Goal: Task Accomplishment & Management: Manage account settings

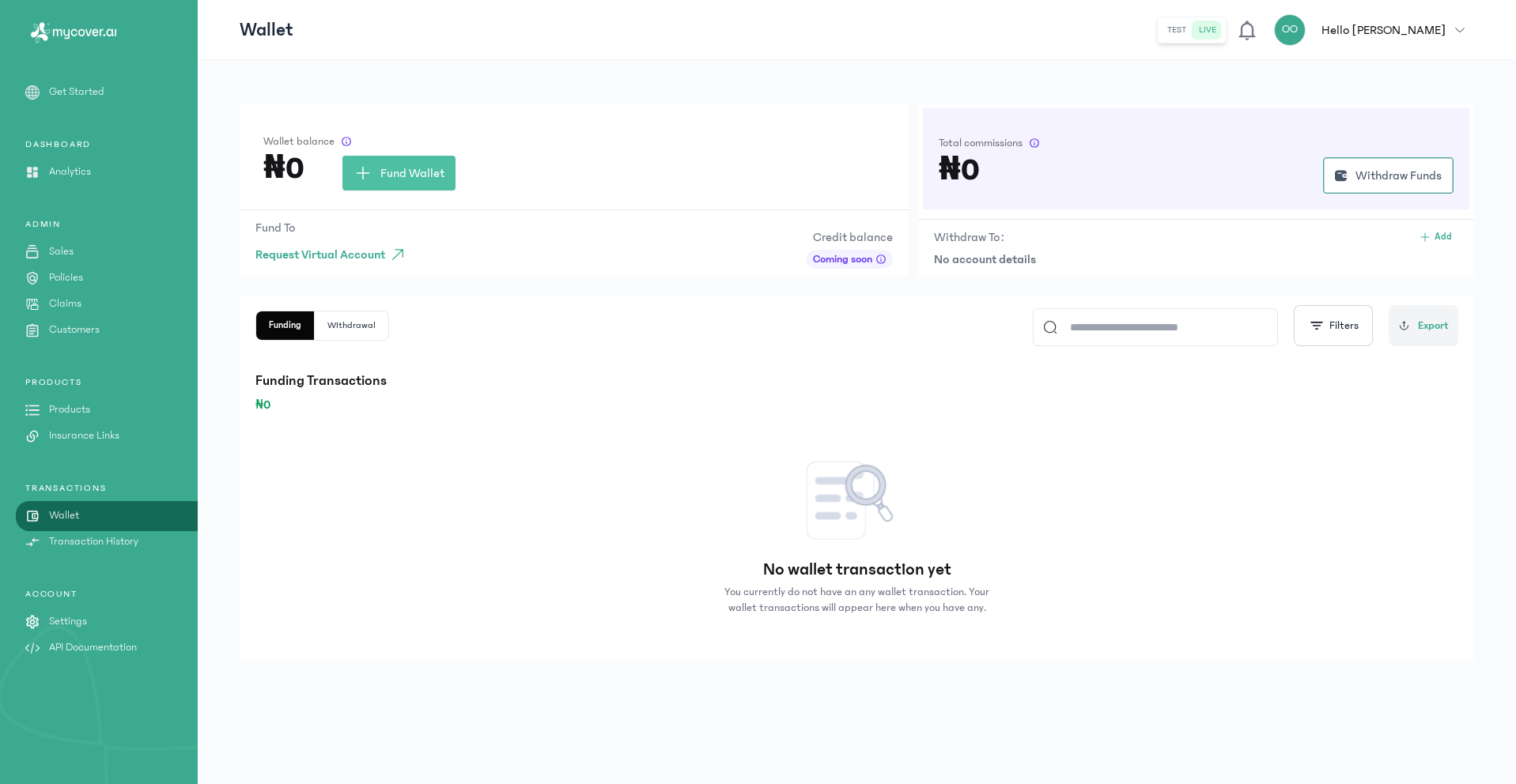
click at [66, 615] on p "Settings" at bounding box center [68, 621] width 38 height 16
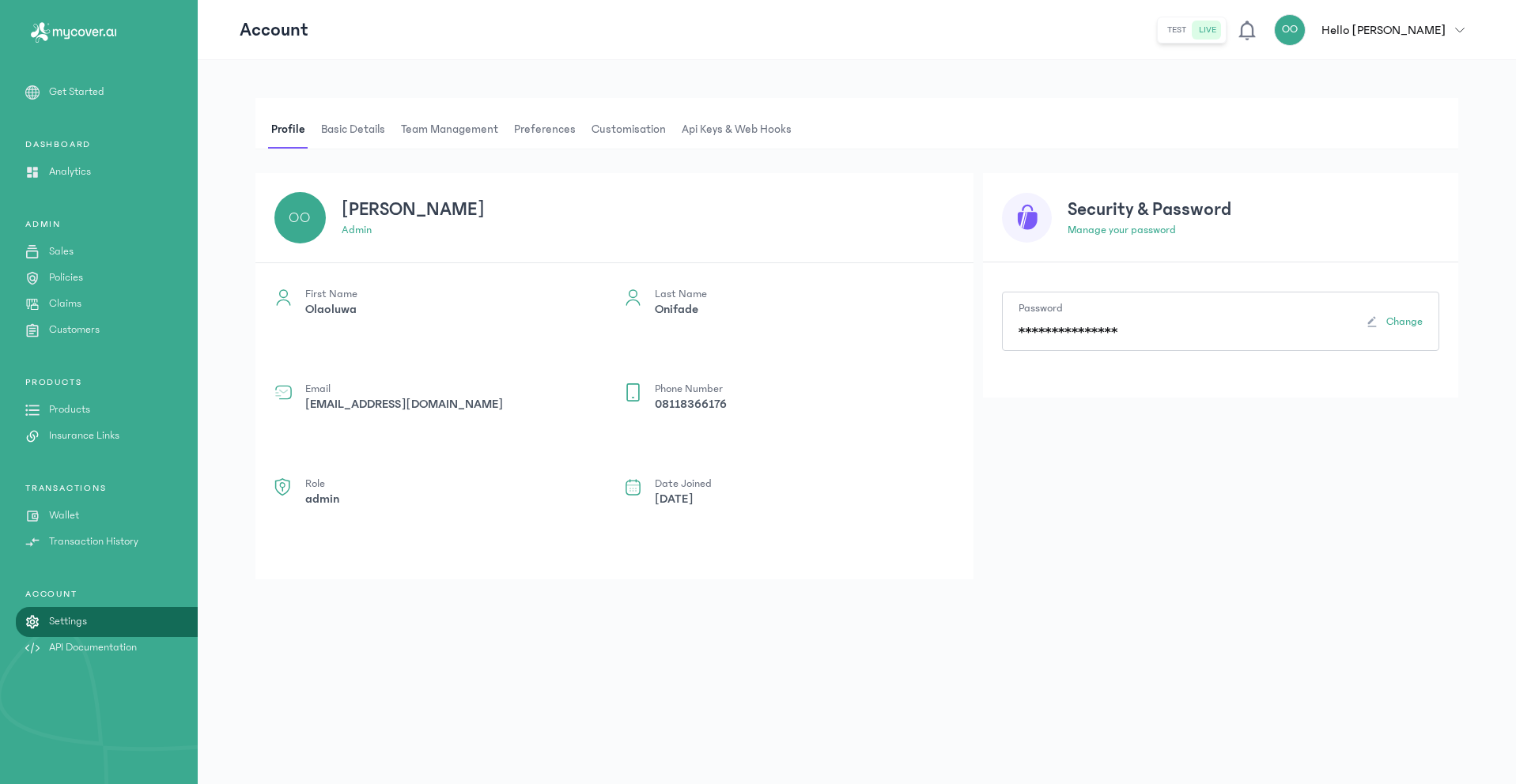
click at [725, 117] on span "Api Keys & Web hooks" at bounding box center [736, 129] width 116 height 38
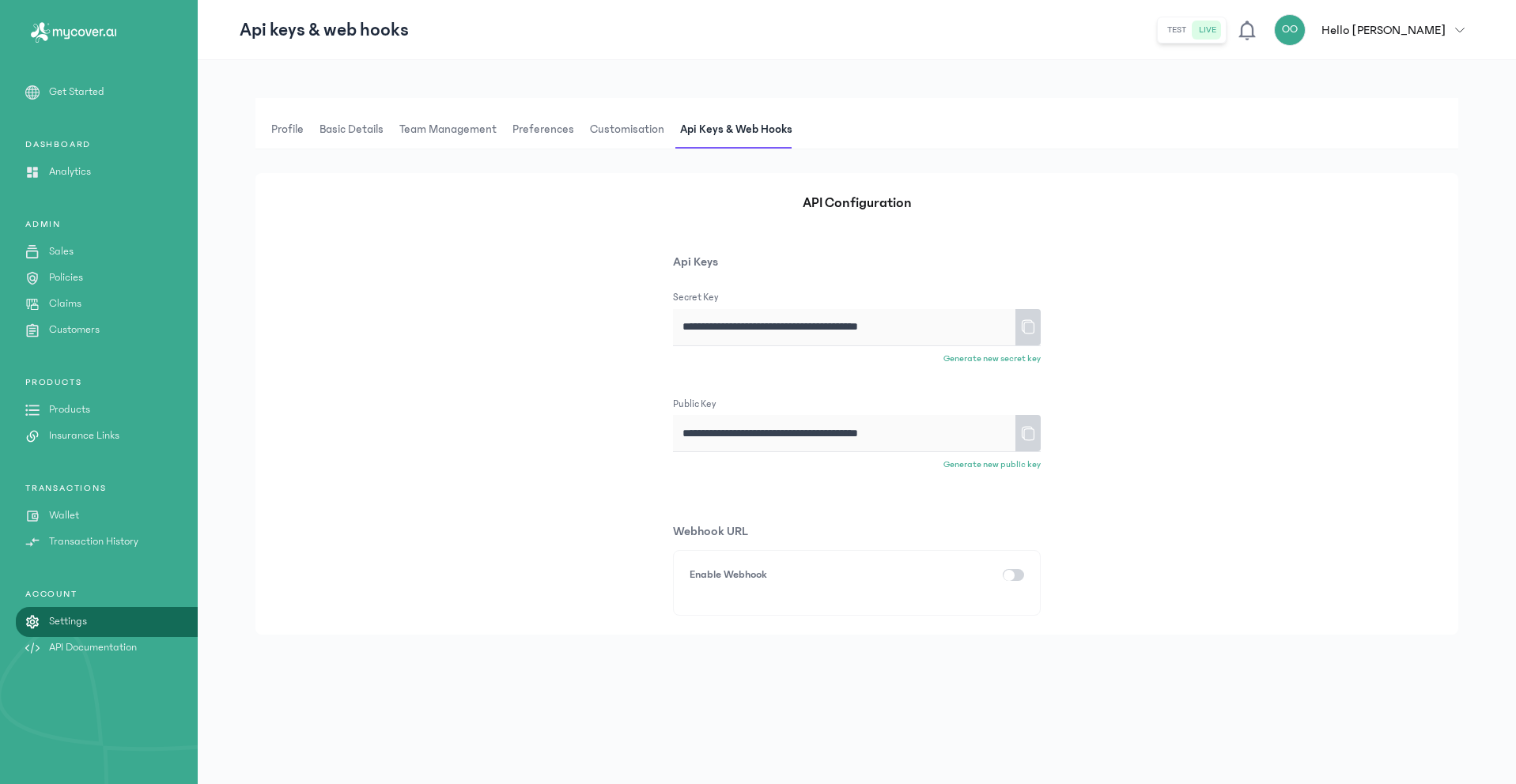
click at [1031, 324] on icon at bounding box center [1027, 327] width 15 height 28
click at [742, 292] on div "Secret Key" at bounding box center [857, 297] width 368 height 15
click at [709, 256] on p "Api Keys" at bounding box center [857, 262] width 368 height 19
click at [977, 323] on div "**********" at bounding box center [857, 404] width 1203 height 462
click at [1031, 435] on icon at bounding box center [1027, 434] width 15 height 28
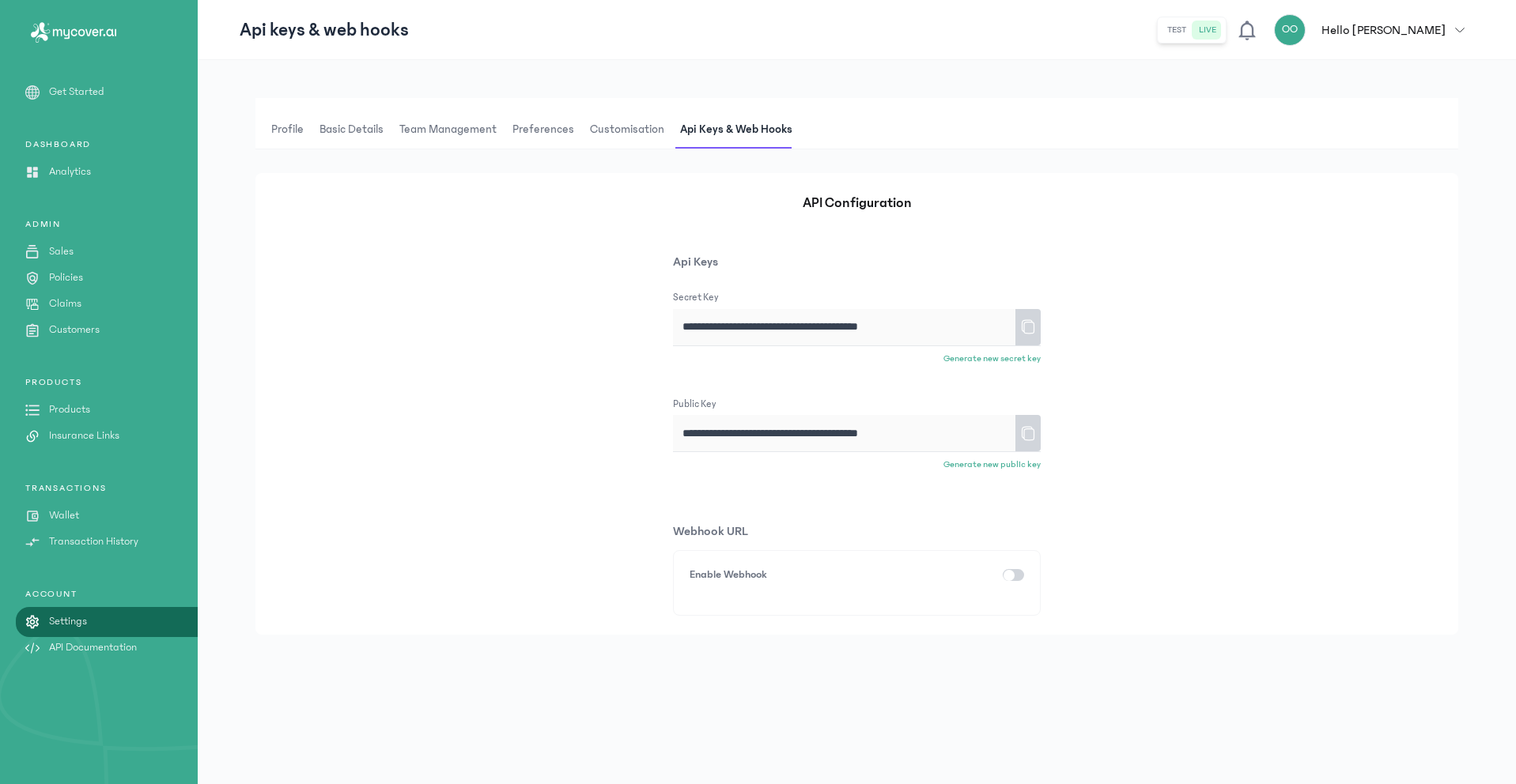
click at [1031, 434] on icon at bounding box center [1027, 434] width 15 height 28
click at [1017, 434] on div at bounding box center [1028, 433] width 25 height 36
click at [946, 303] on div "Secret Key" at bounding box center [857, 297] width 368 height 15
click at [1032, 324] on icon at bounding box center [1027, 327] width 15 height 28
click at [71, 540] on p "Transaction History" at bounding box center [93, 541] width 90 height 16
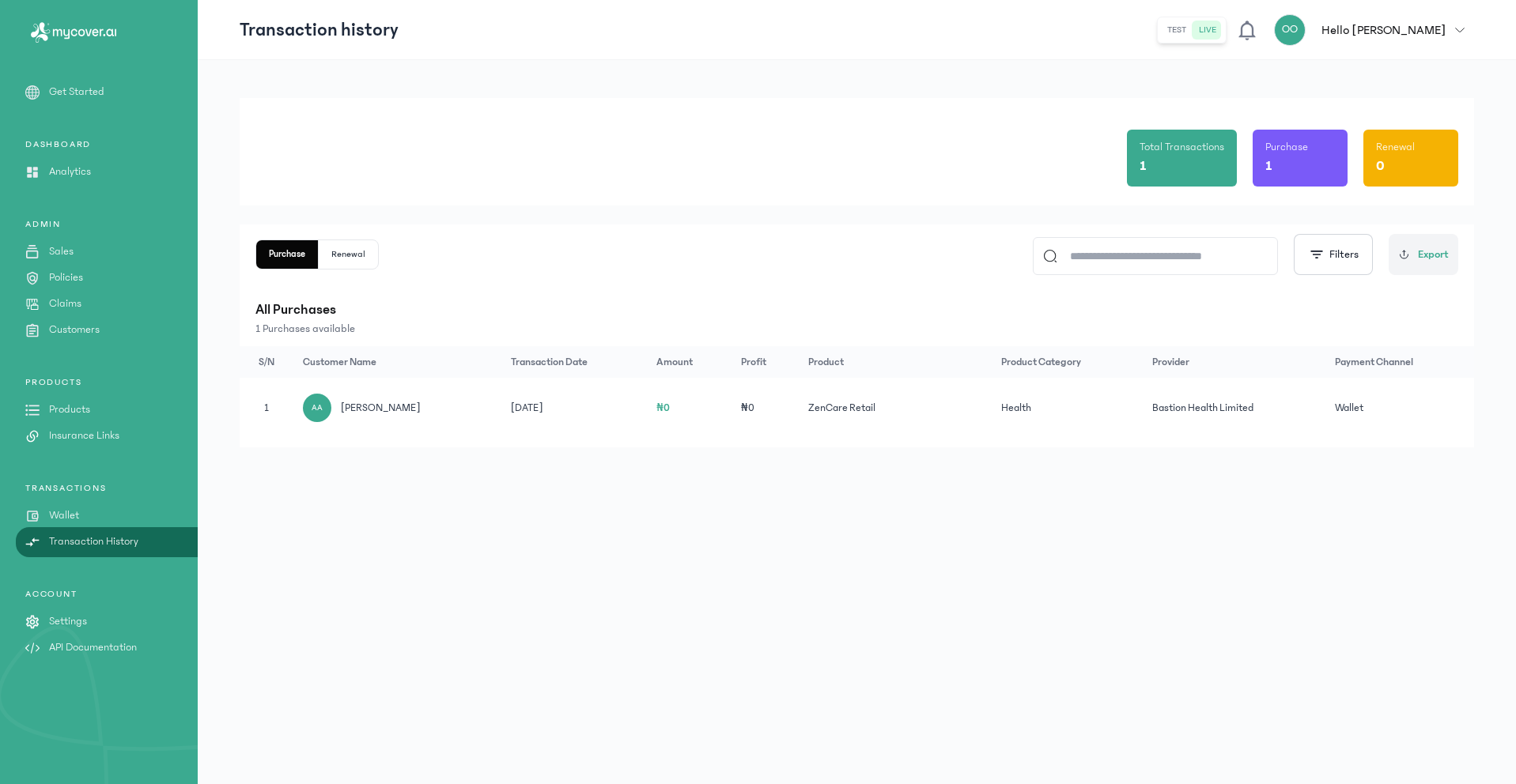
click at [431, 407] on div "AA Ayomide Aluko" at bounding box center [397, 407] width 189 height 28
click at [476, 415] on div "AA Ayomide Aluko" at bounding box center [397, 407] width 189 height 28
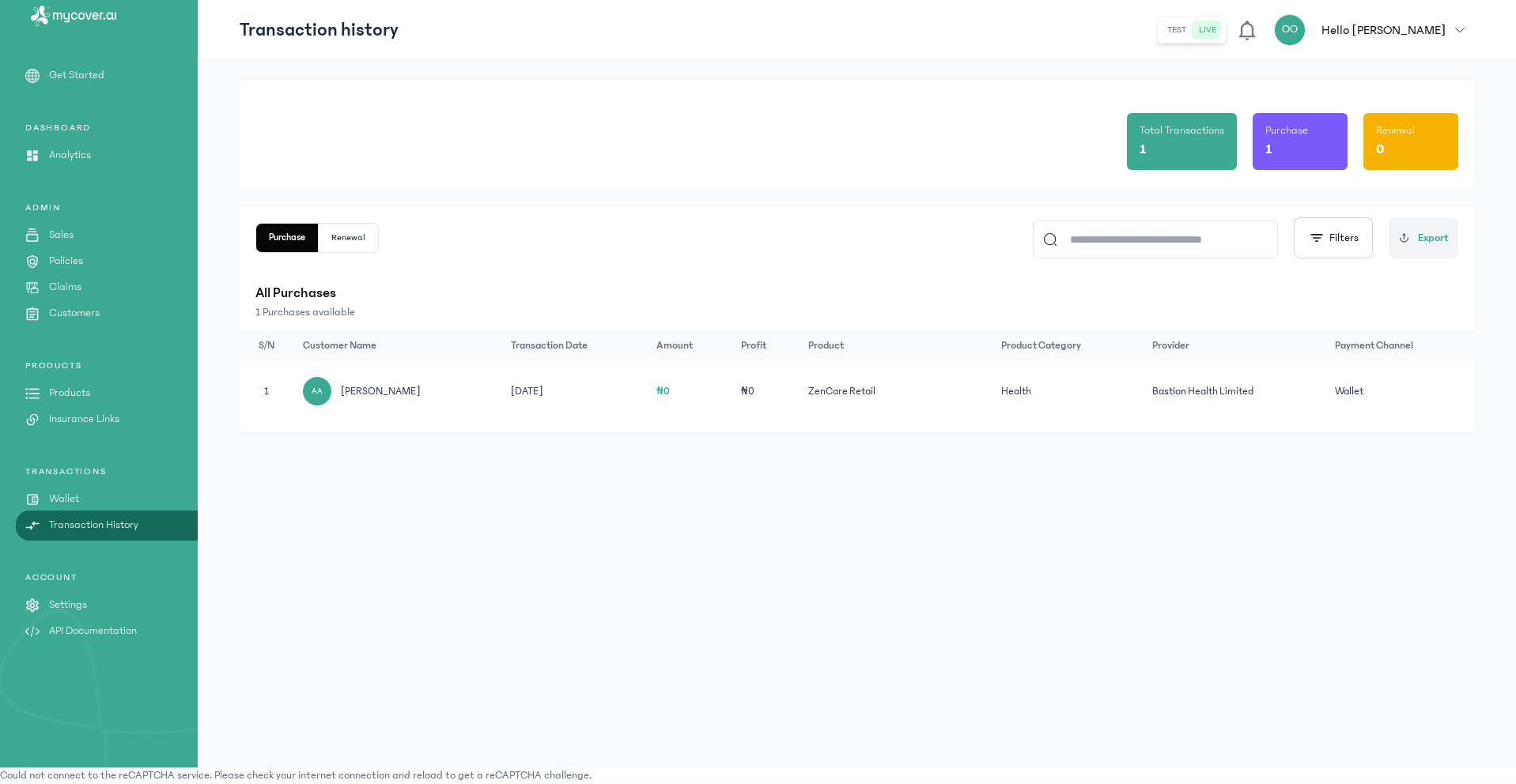
click at [561, 396] on td "09 Oct 2025" at bounding box center [574, 391] width 146 height 60
click at [1077, 396] on td "Health" at bounding box center [1067, 391] width 151 height 60
click at [1424, 236] on span "Export" at bounding box center [1433, 238] width 31 height 16
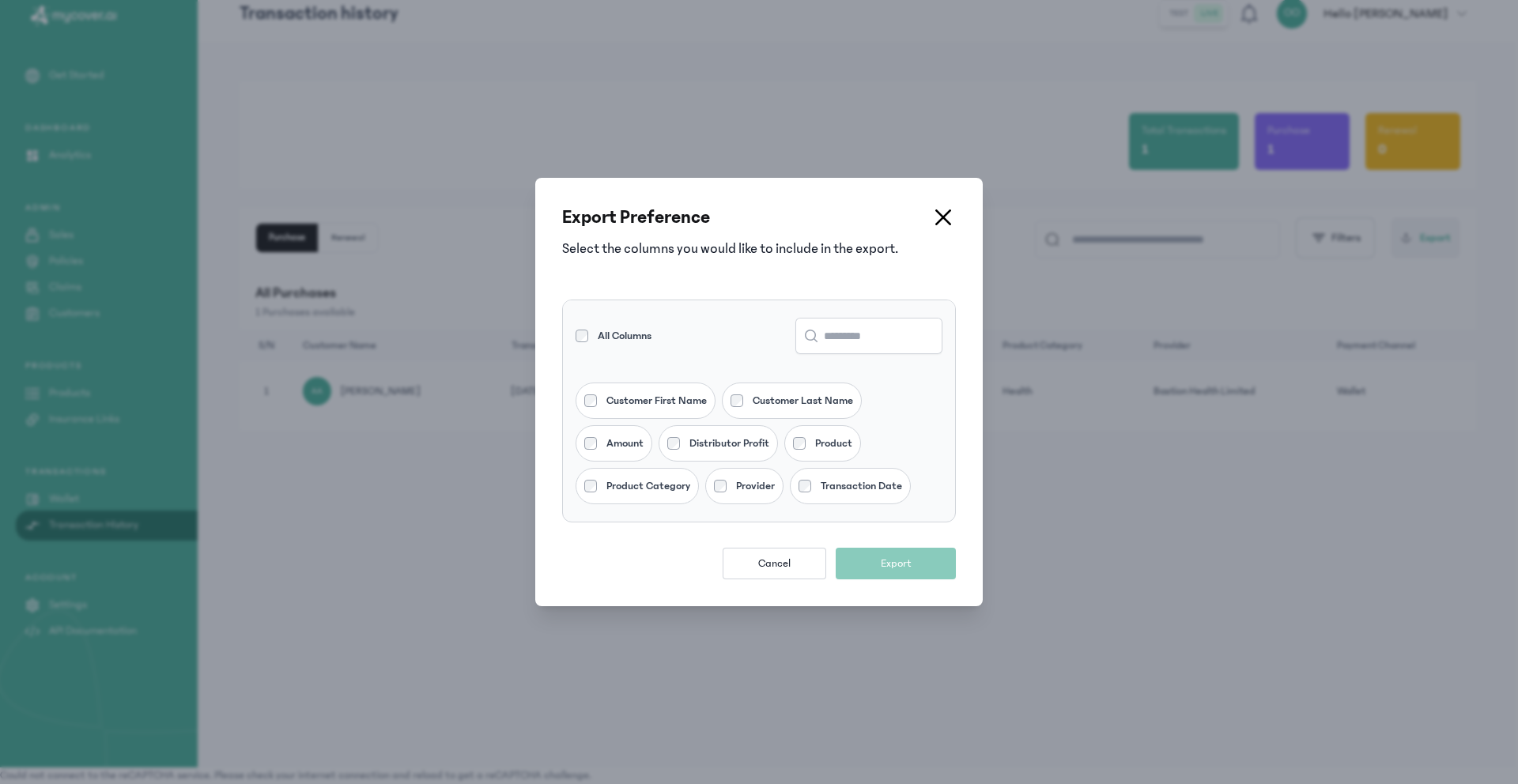
click at [944, 210] on icon at bounding box center [943, 216] width 15 height 15
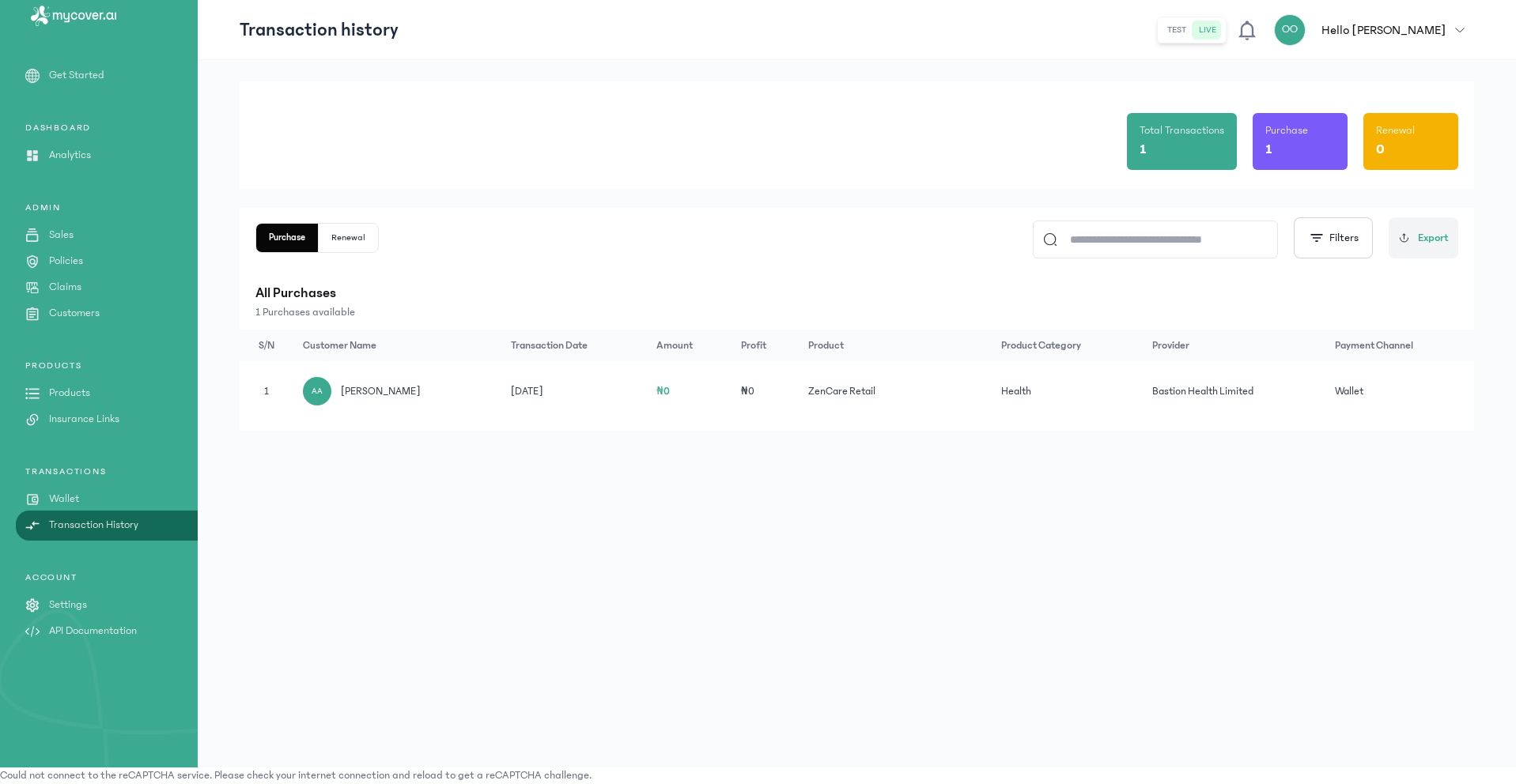
click at [347, 240] on button "Renewal" at bounding box center [348, 237] width 59 height 28
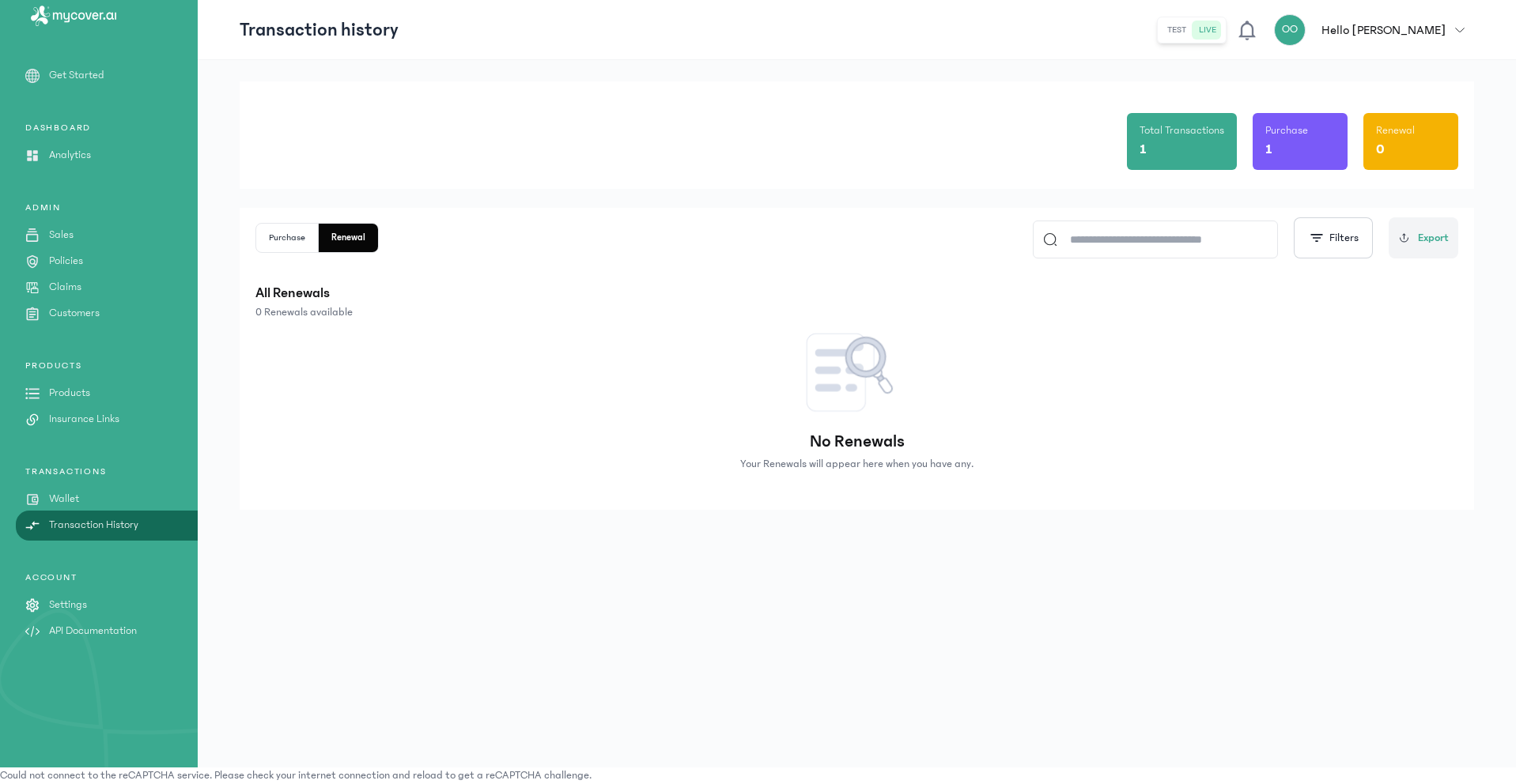
click at [290, 236] on button "Purchase" at bounding box center [287, 237] width 62 height 28
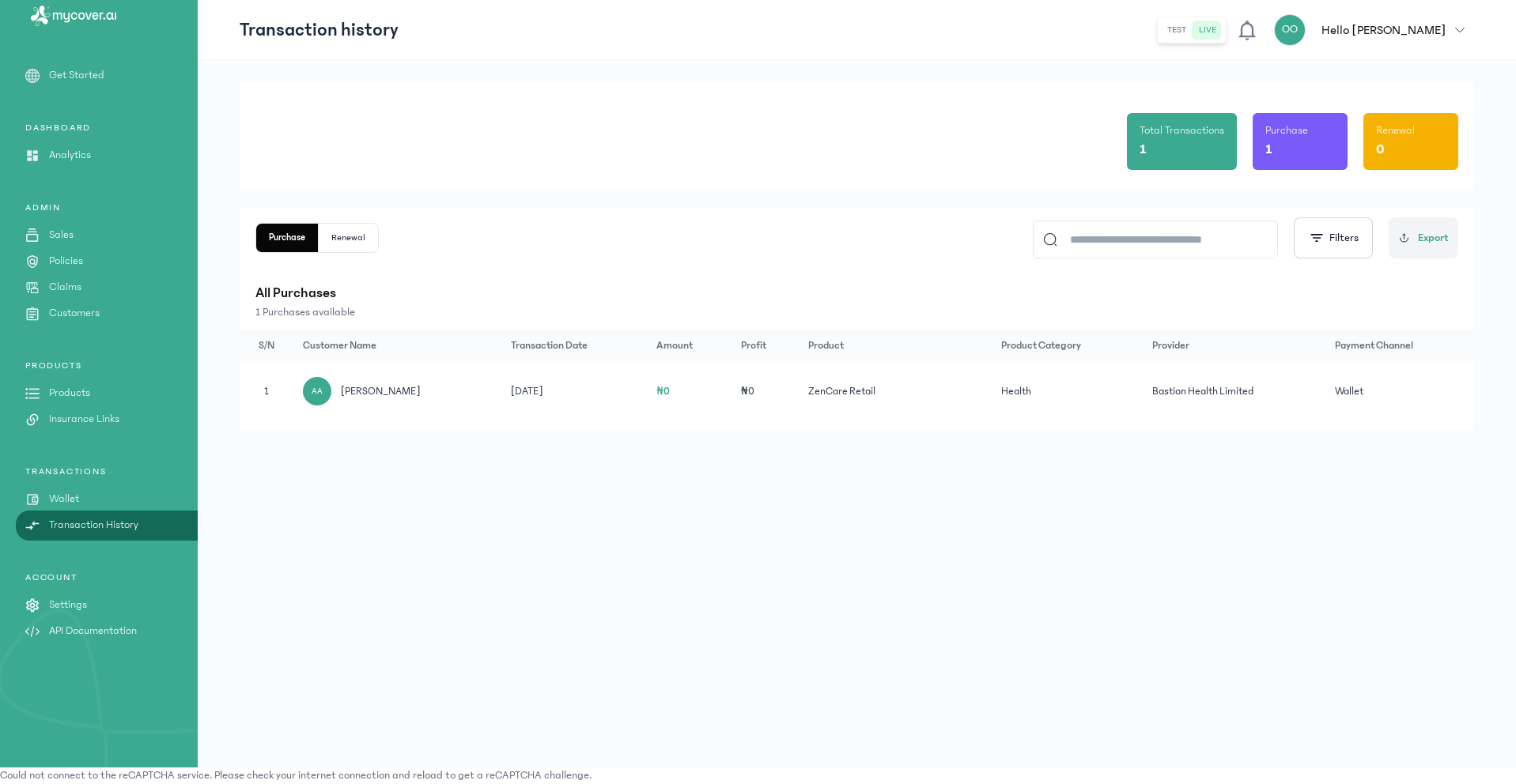
click at [82, 392] on p "Products" at bounding box center [69, 393] width 41 height 16
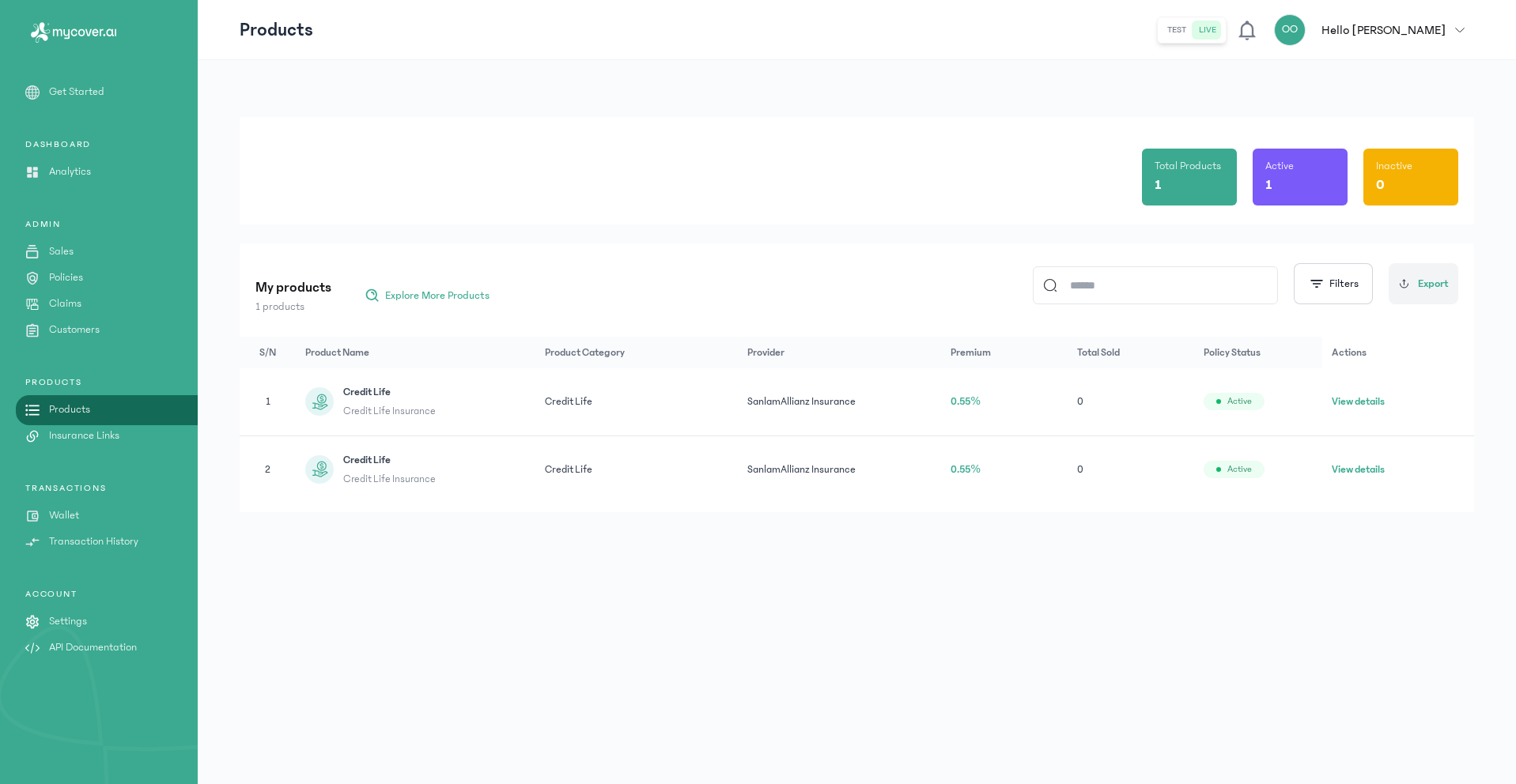
scroll to position [16, 0]
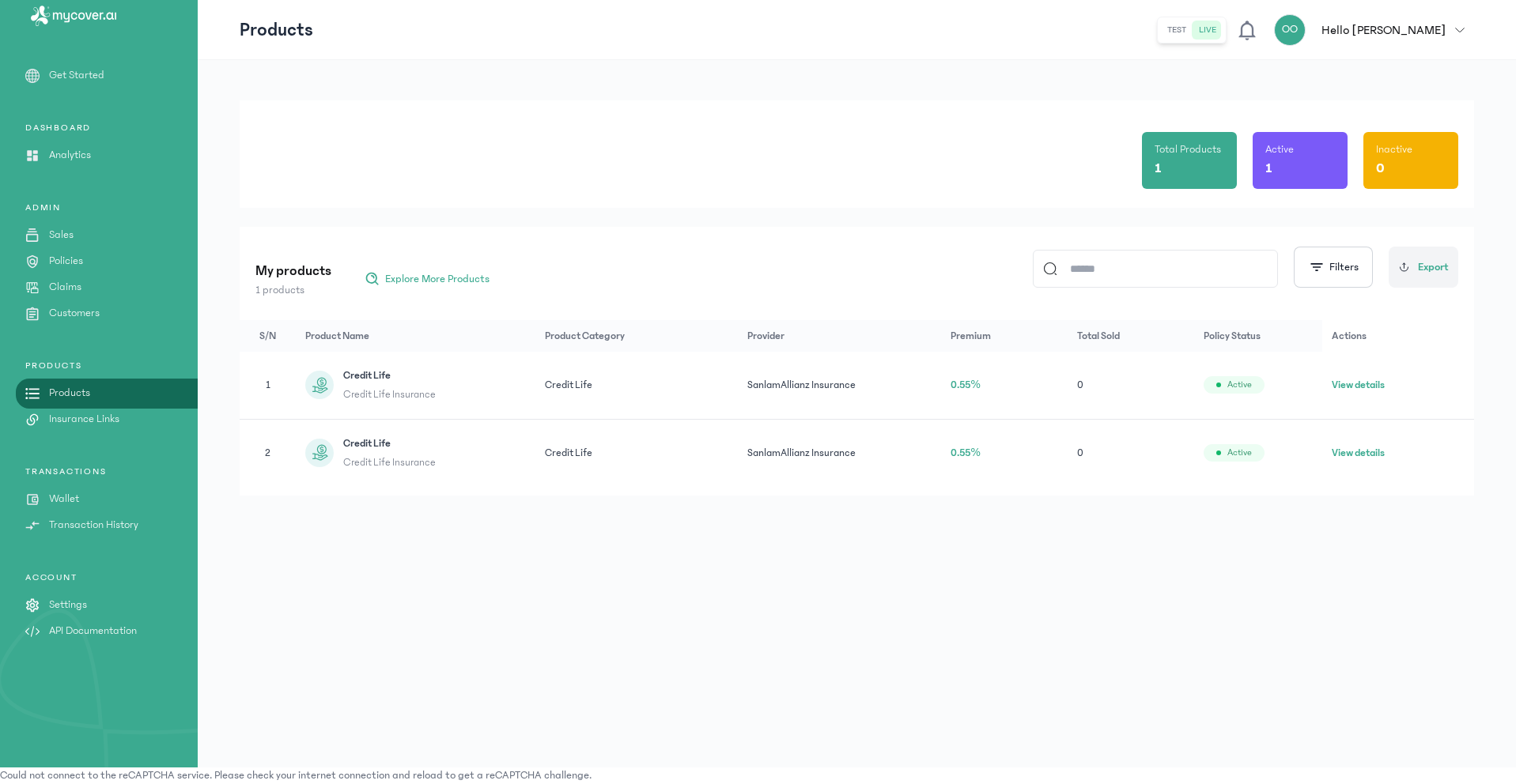
click at [1353, 384] on button "View details" at bounding box center [1358, 384] width 53 height 15
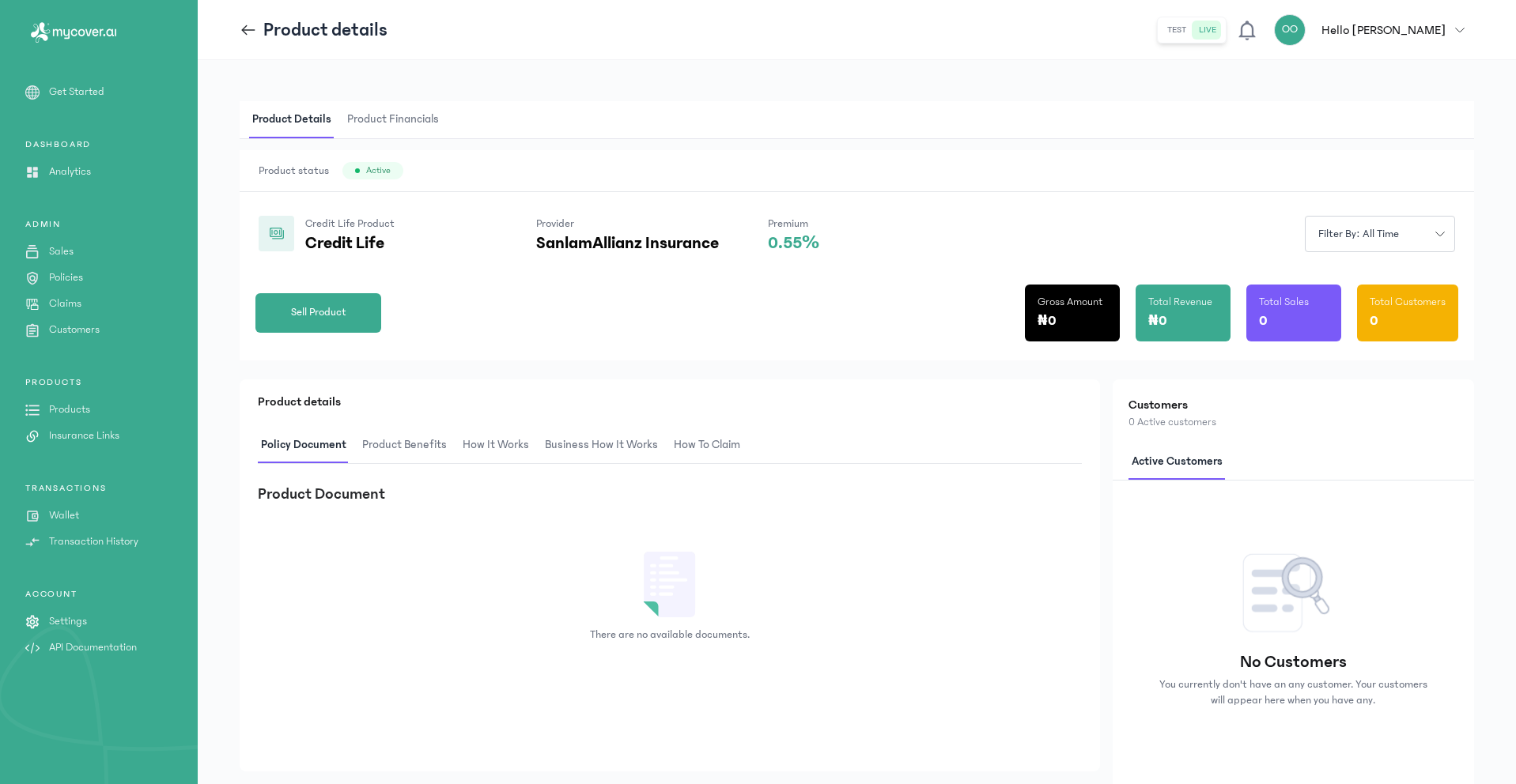
scroll to position [16, 0]
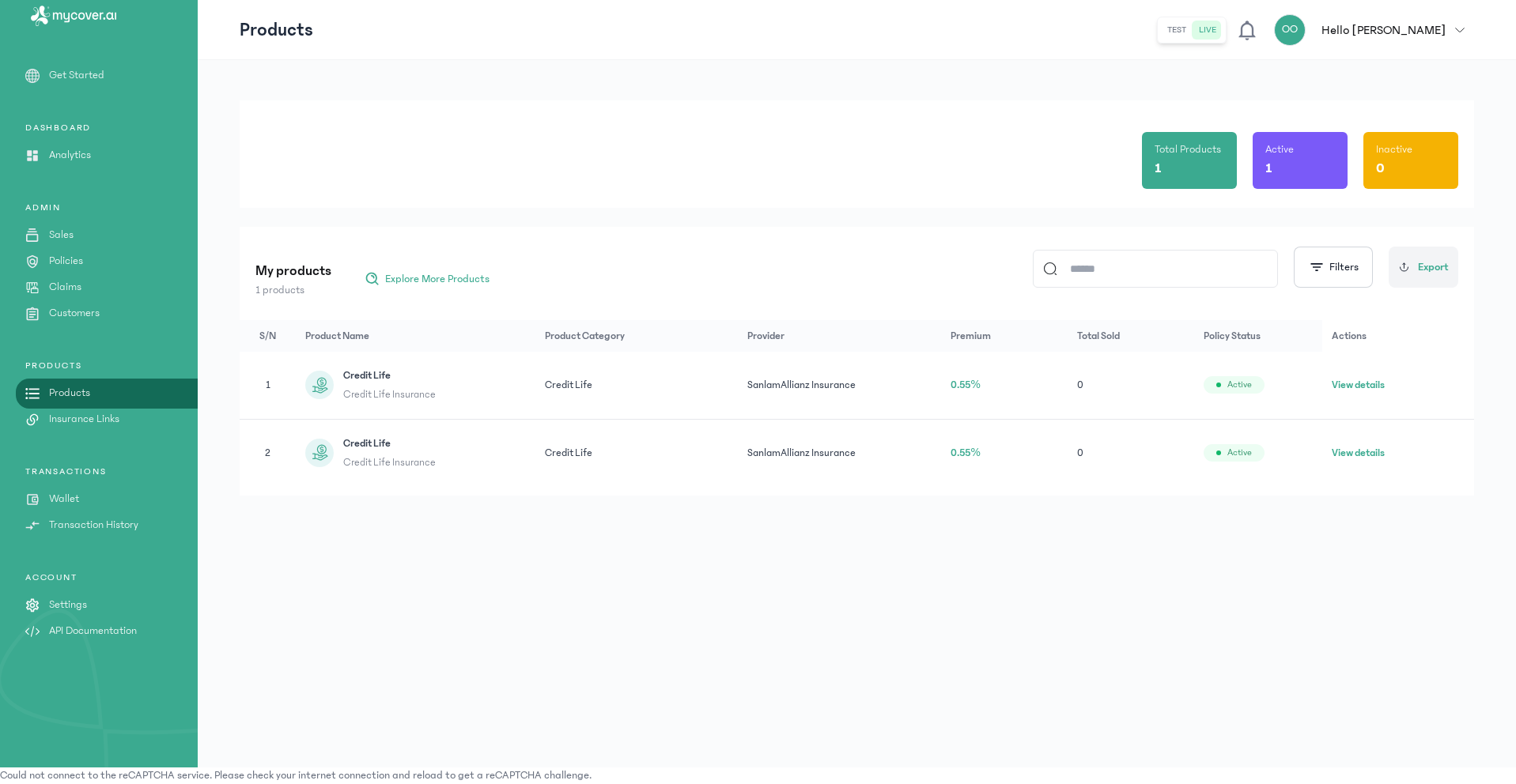
click at [1193, 36] on button "test" at bounding box center [1176, 30] width 32 height 19
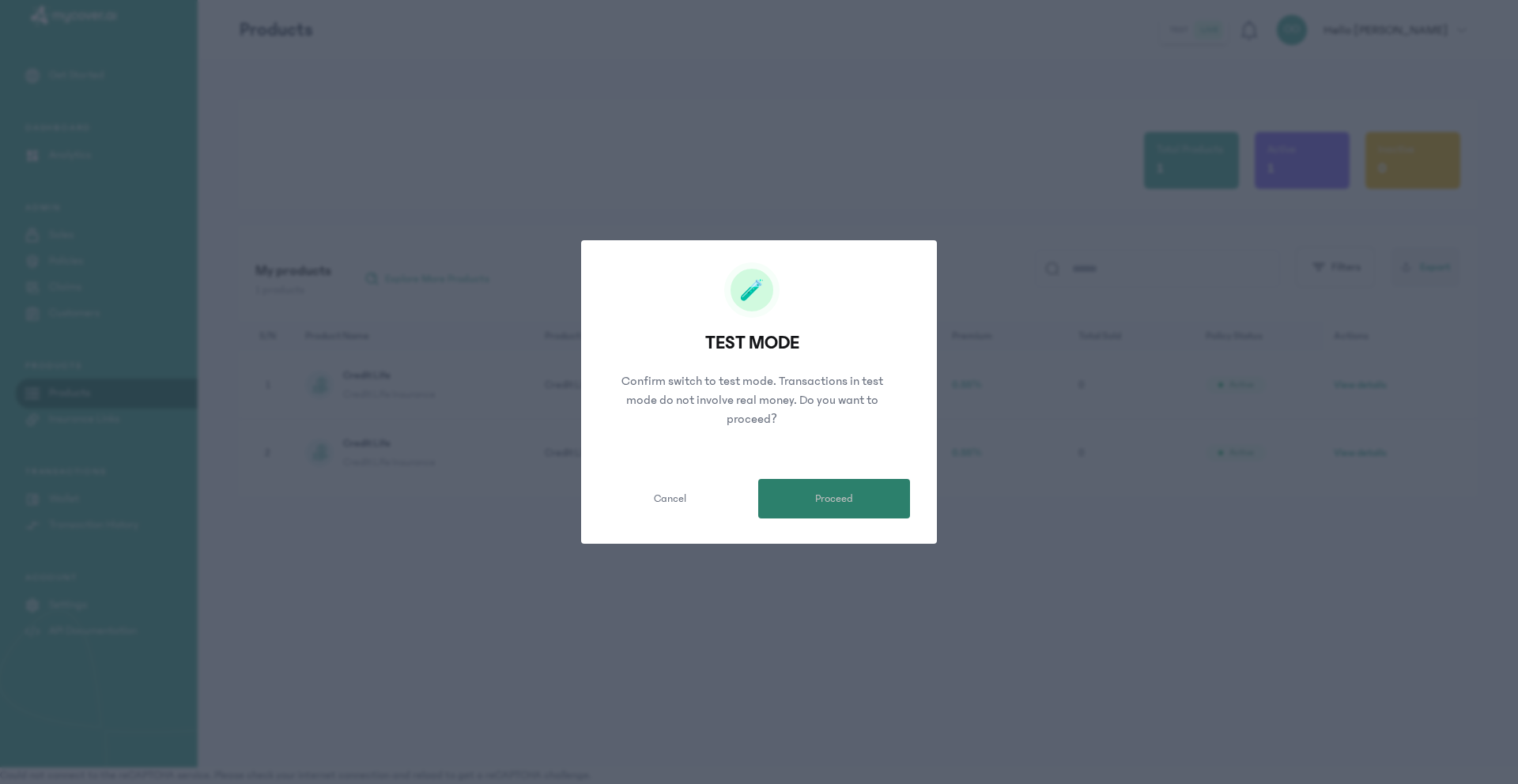
click at [820, 487] on button "Proceed" at bounding box center [834, 499] width 152 height 40
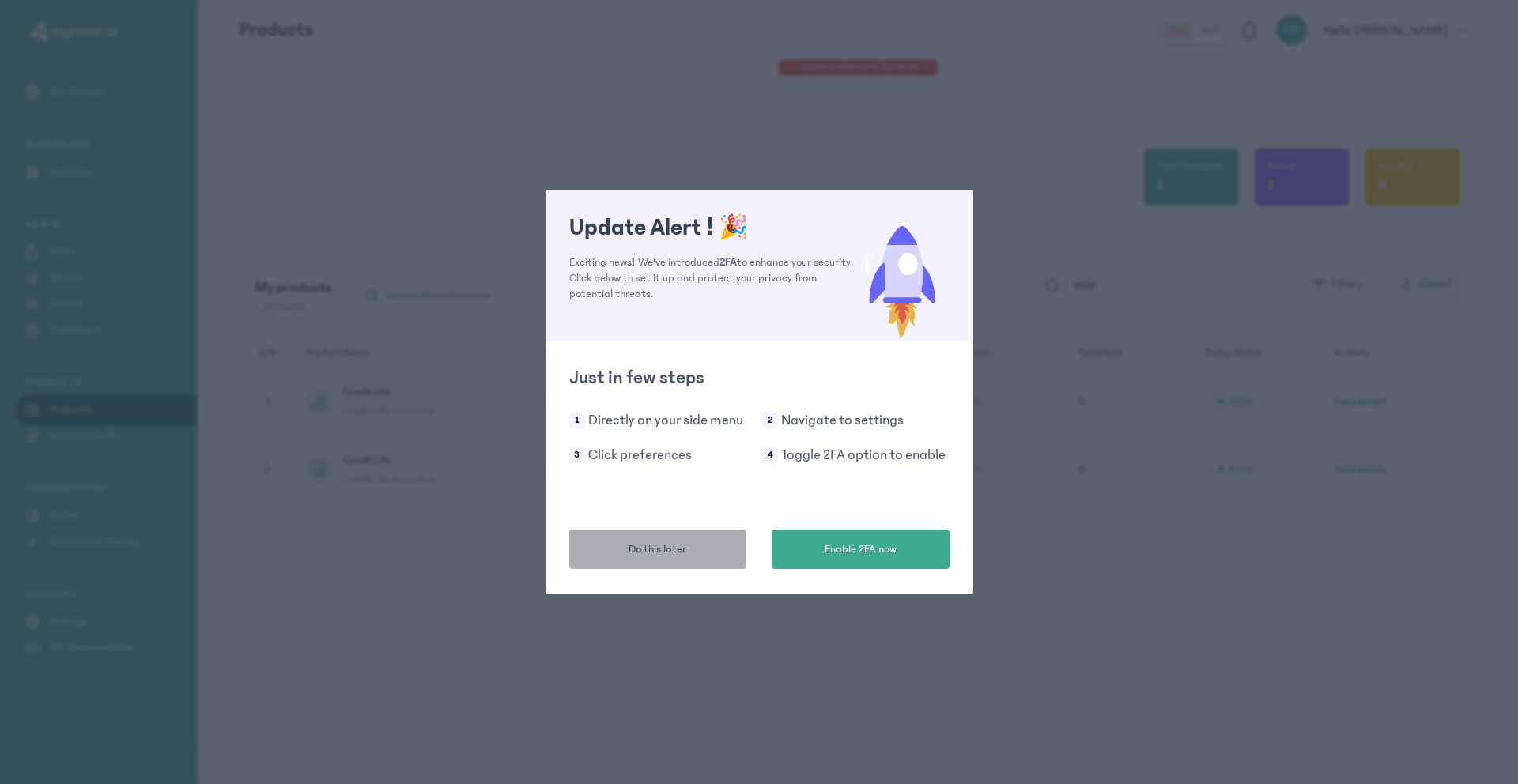
click at [684, 551] on span "Do this later" at bounding box center [658, 550] width 58 height 16
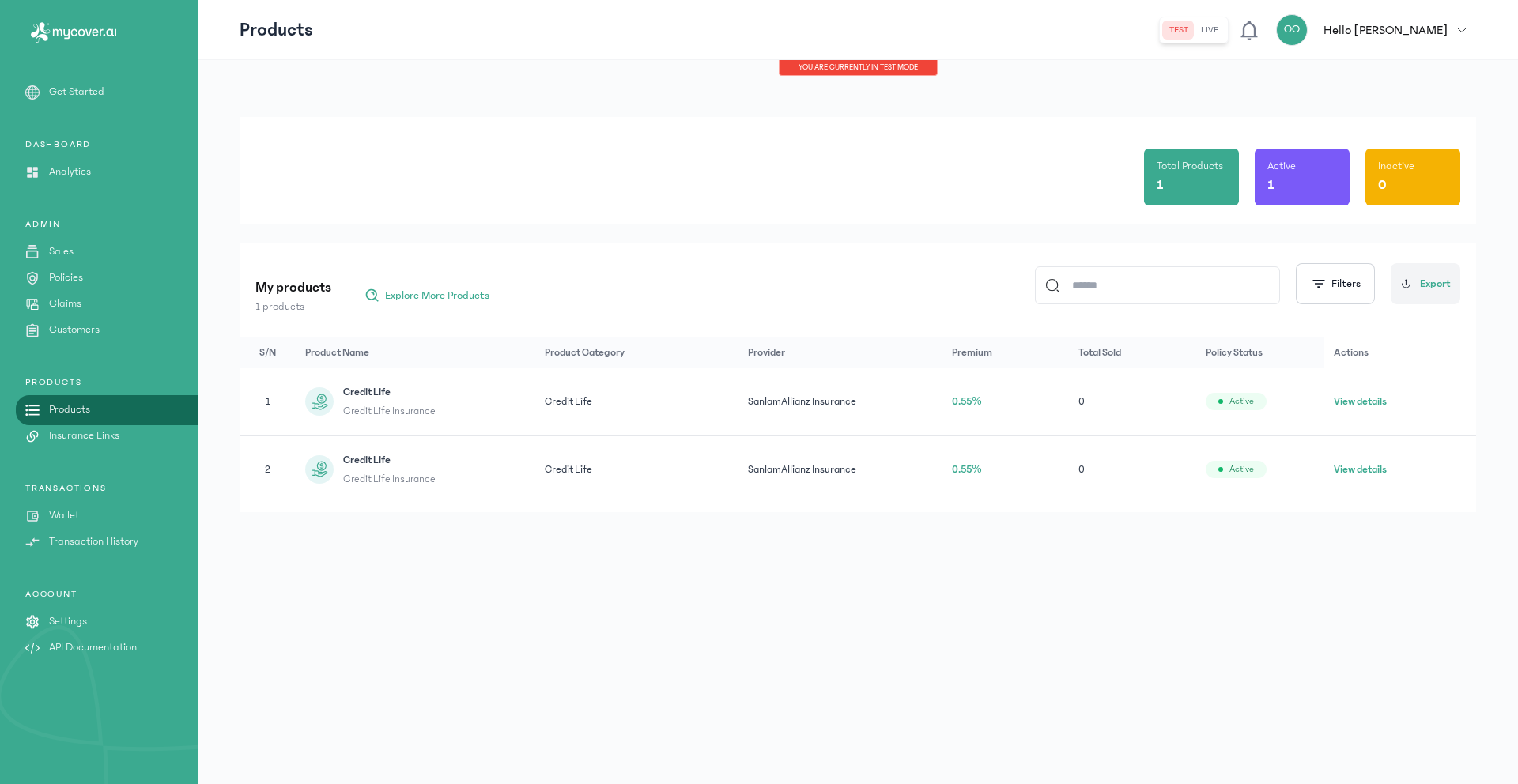
click at [118, 433] on p "Insurance Links" at bounding box center [84, 435] width 71 height 16
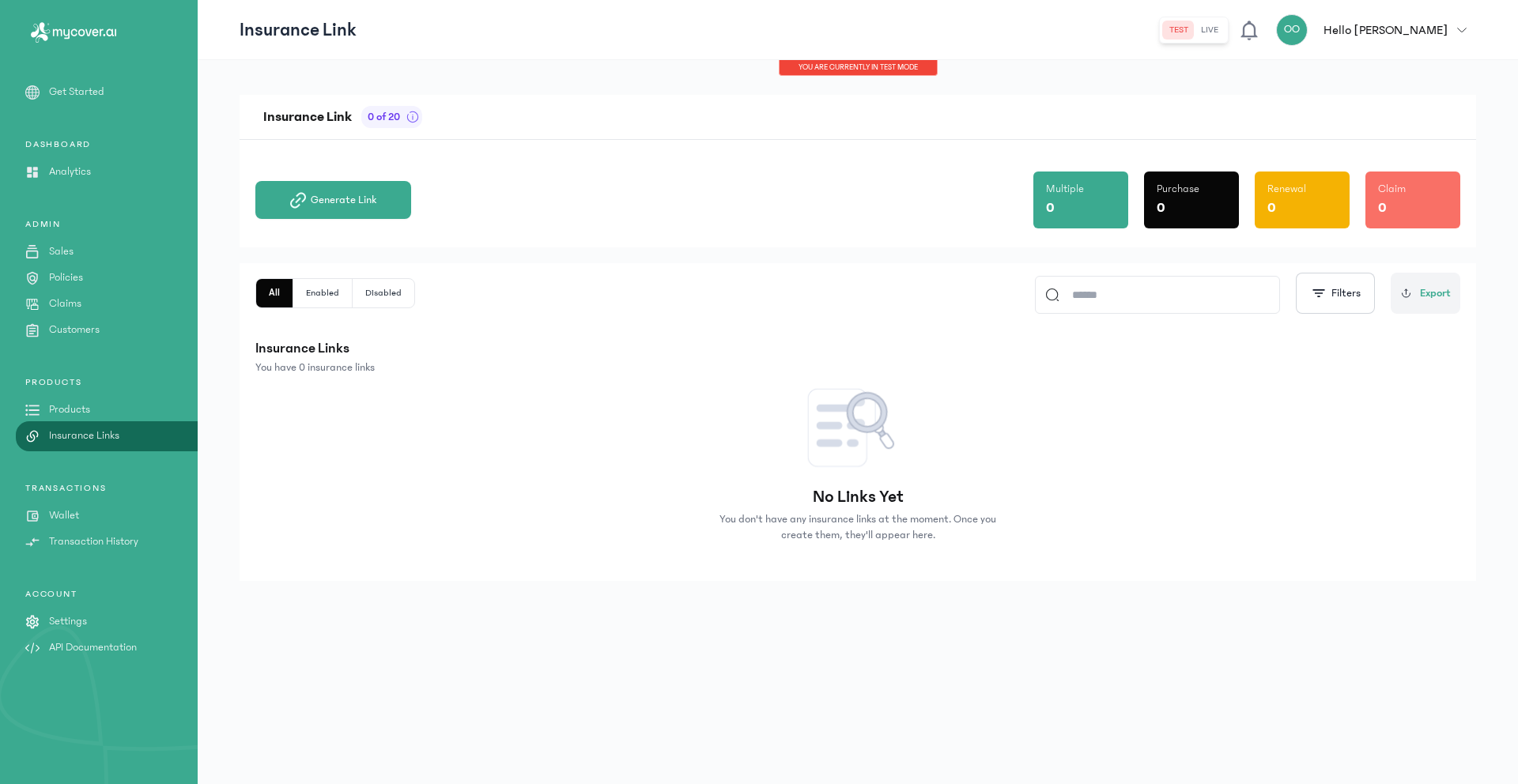
click at [88, 616] on link "Settings" at bounding box center [99, 621] width 197 height 16
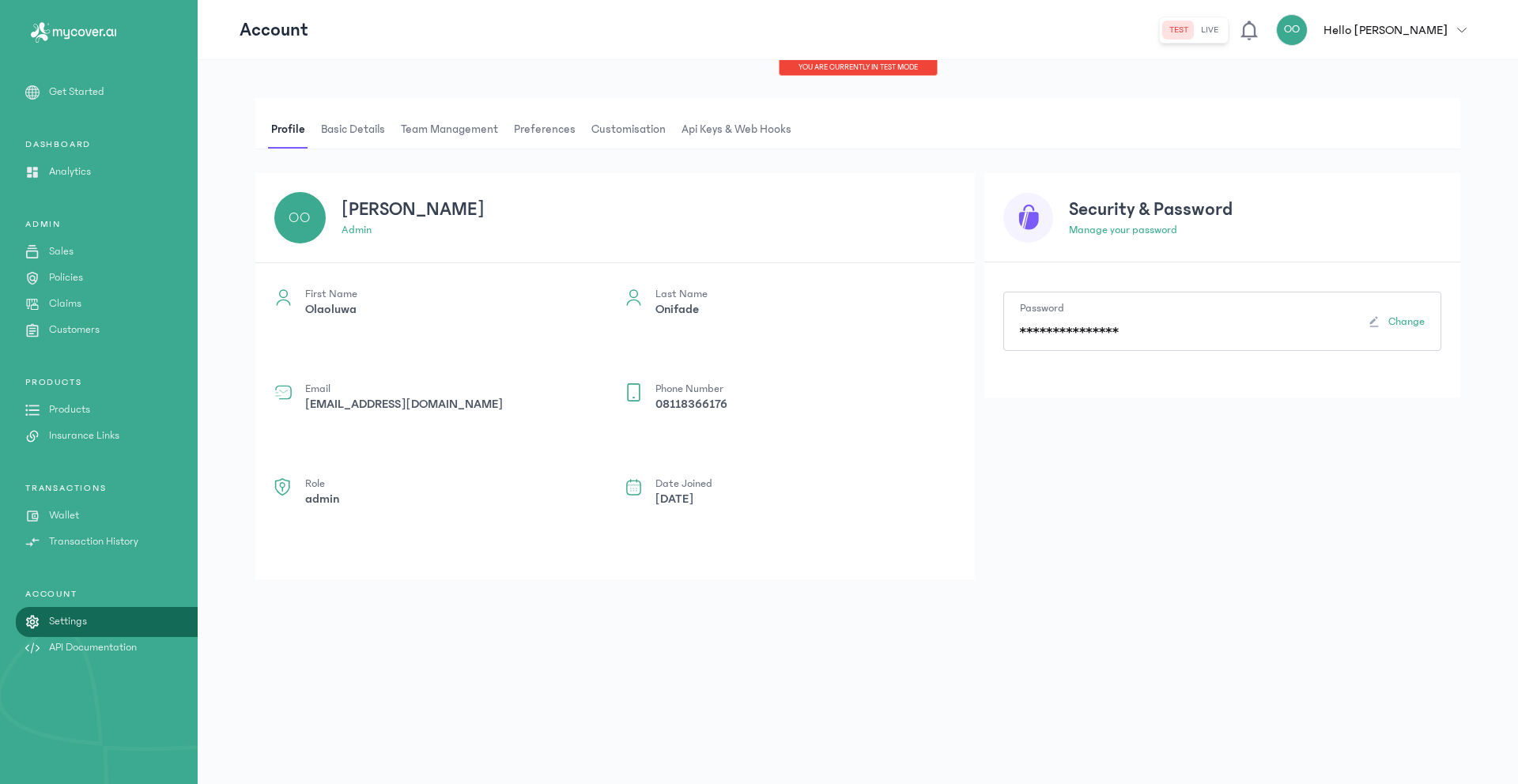
click at [737, 133] on span "Api Keys & Web hooks" at bounding box center [736, 129] width 116 height 38
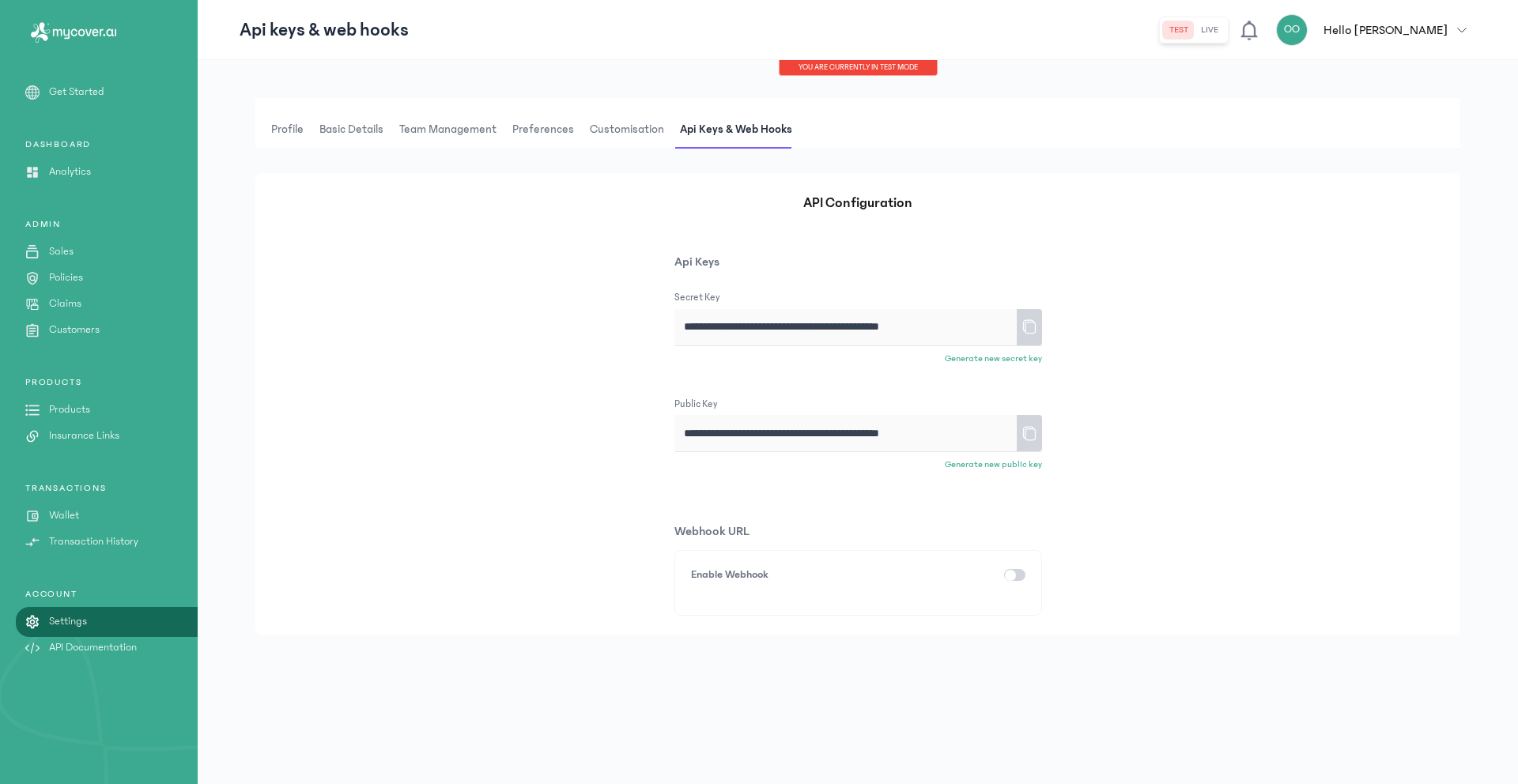
click at [1024, 324] on icon at bounding box center [1029, 327] width 15 height 28
click at [1024, 322] on icon at bounding box center [1029, 328] width 13 height 14
